Goal: Find specific page/section: Find specific page/section

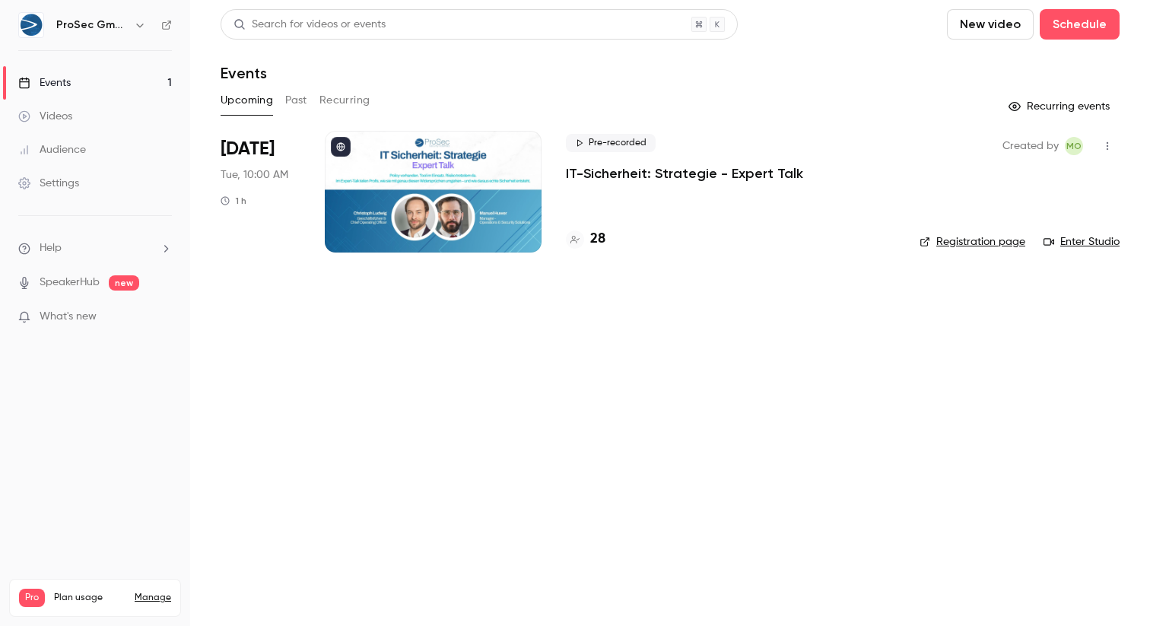
click at [601, 241] on h4 "28" at bounding box center [597, 239] width 15 height 21
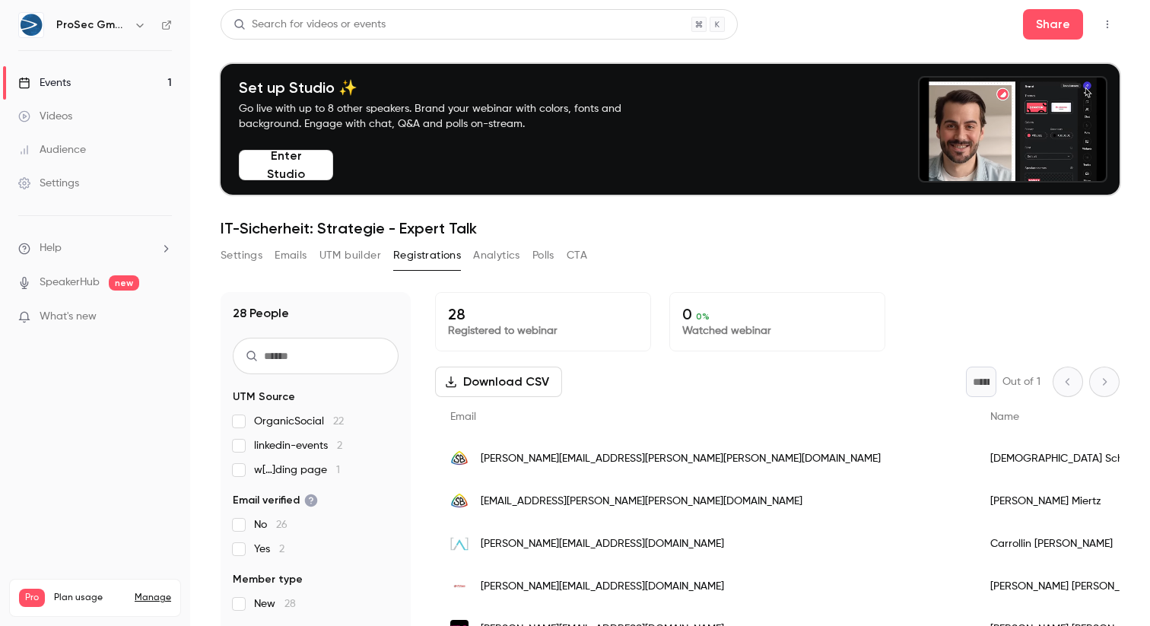
scroll to position [24, 0]
